Goal: Transaction & Acquisition: Book appointment/travel/reservation

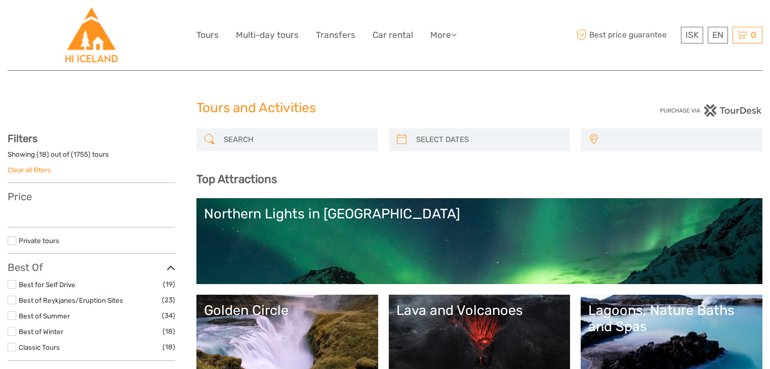
select select
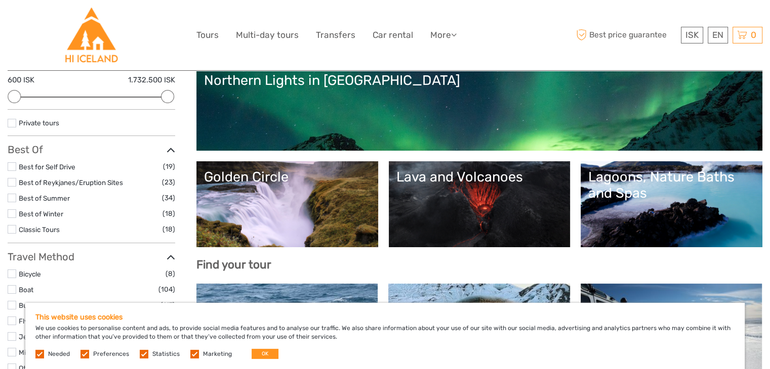
scroll to position [92, 0]
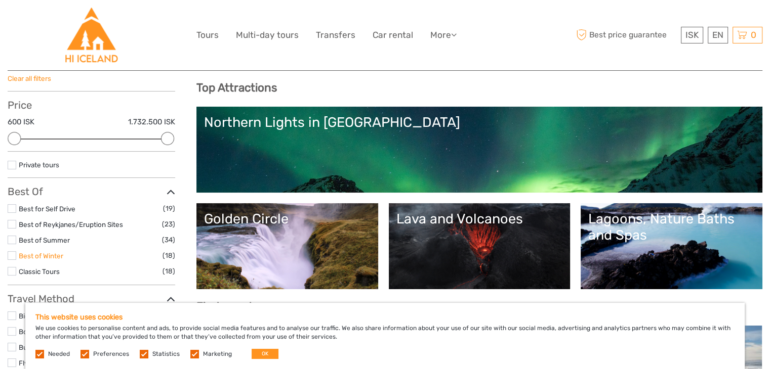
click at [39, 253] on link "Best of Winter" at bounding box center [41, 256] width 45 height 8
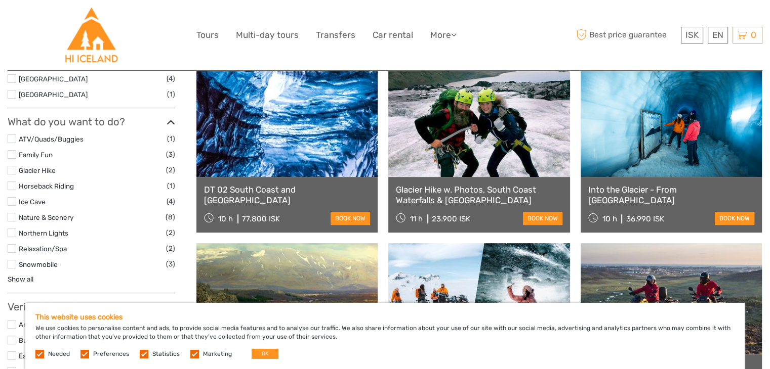
scroll to position [478, 0]
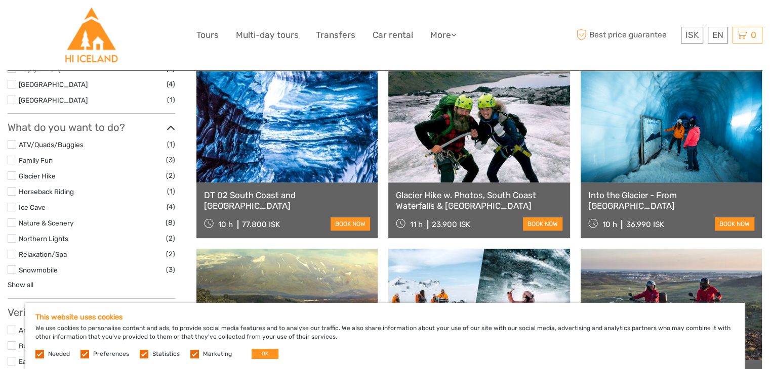
click at [683, 197] on link "Into the Glacier - From [GEOGRAPHIC_DATA]" at bounding box center [671, 200] width 166 height 21
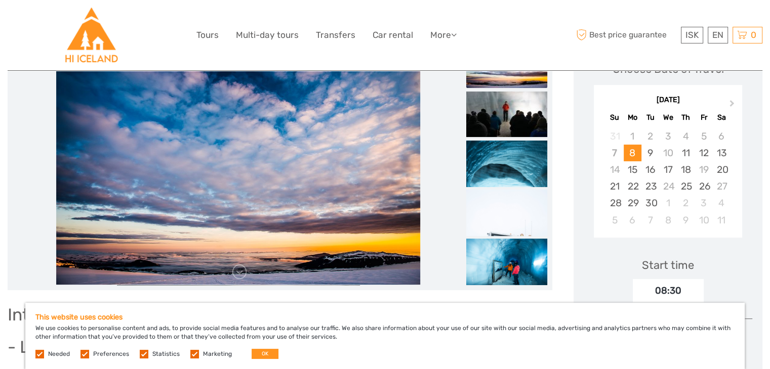
scroll to position [162, 0]
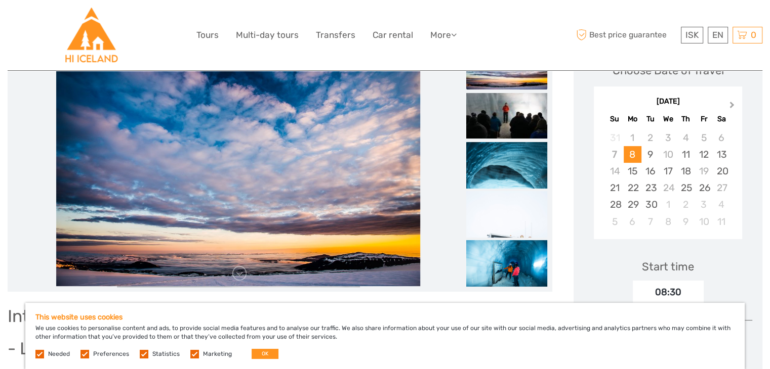
click at [734, 104] on button "Next Month" at bounding box center [733, 107] width 16 height 16
click at [646, 207] on div "30" at bounding box center [650, 204] width 18 height 17
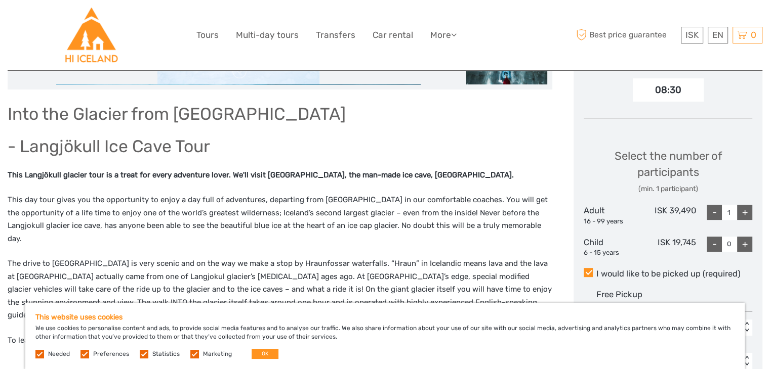
scroll to position [344, 0]
